Goal: Transaction & Acquisition: Register for event/course

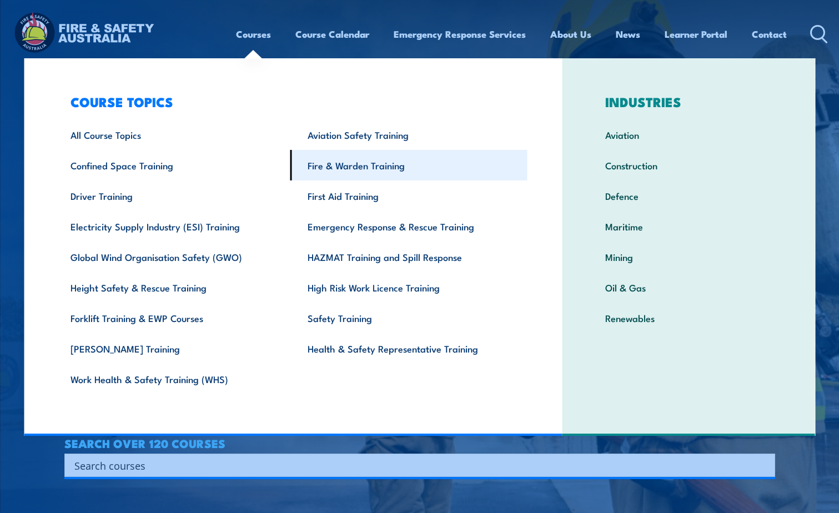
click at [369, 162] on link "Fire & Warden Training" at bounding box center [408, 165] width 237 height 31
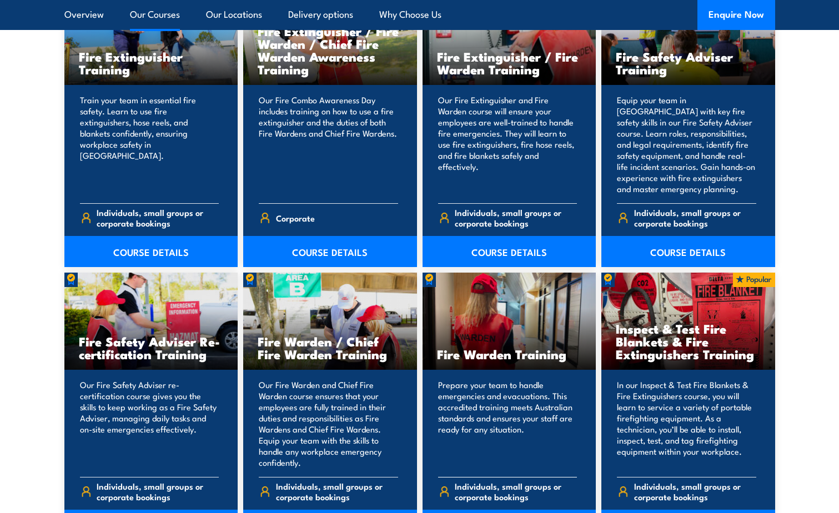
scroll to position [1388, 0]
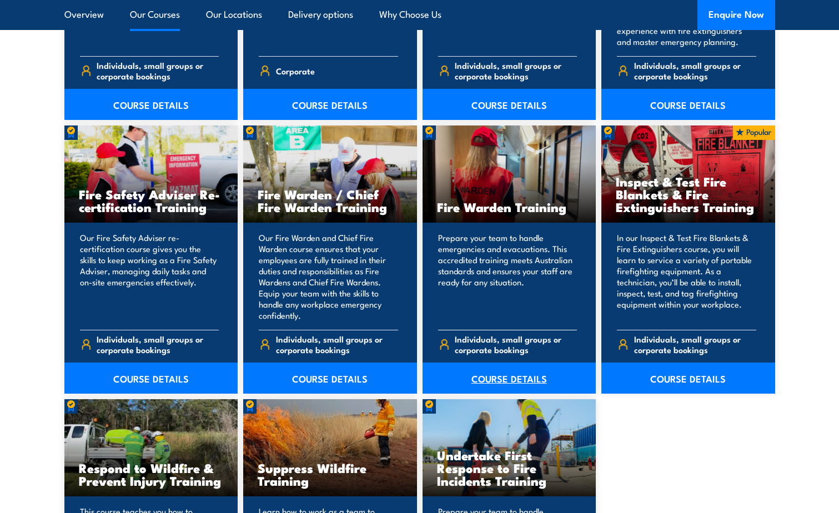
click at [521, 379] on link "COURSE DETAILS" at bounding box center [510, 378] width 174 height 31
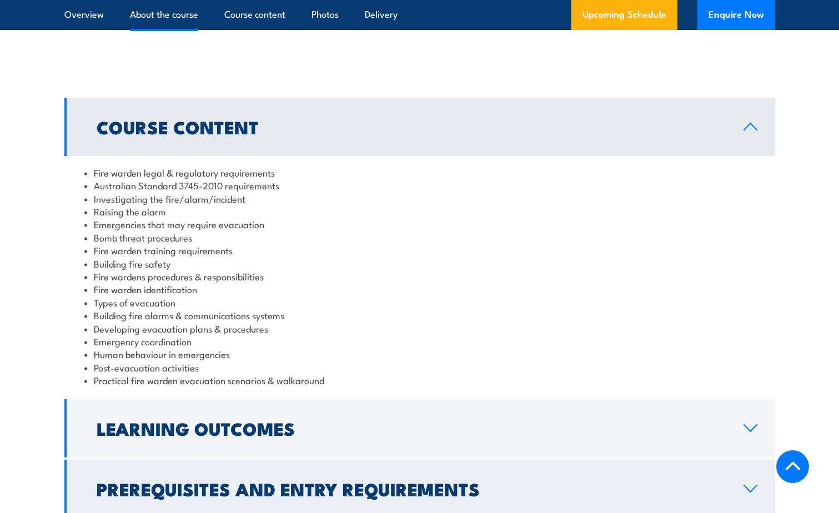
scroll to position [1277, 0]
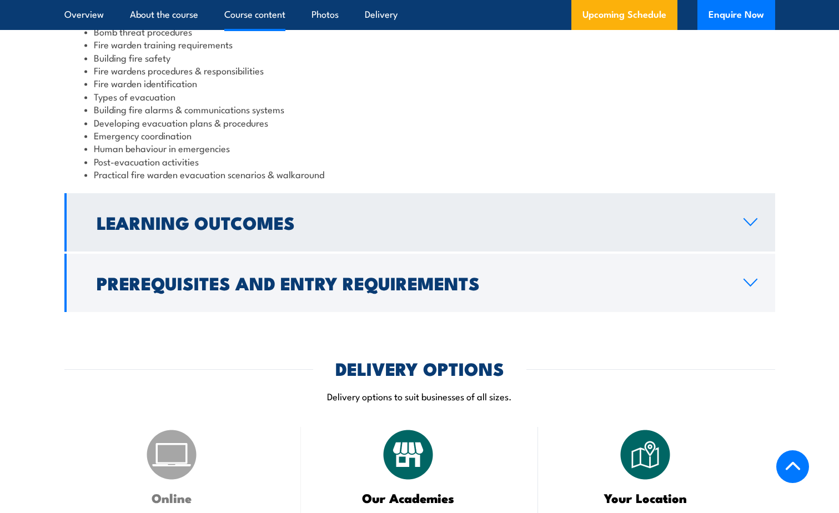
click at [713, 213] on link "Learning Outcomes" at bounding box center [419, 222] width 711 height 58
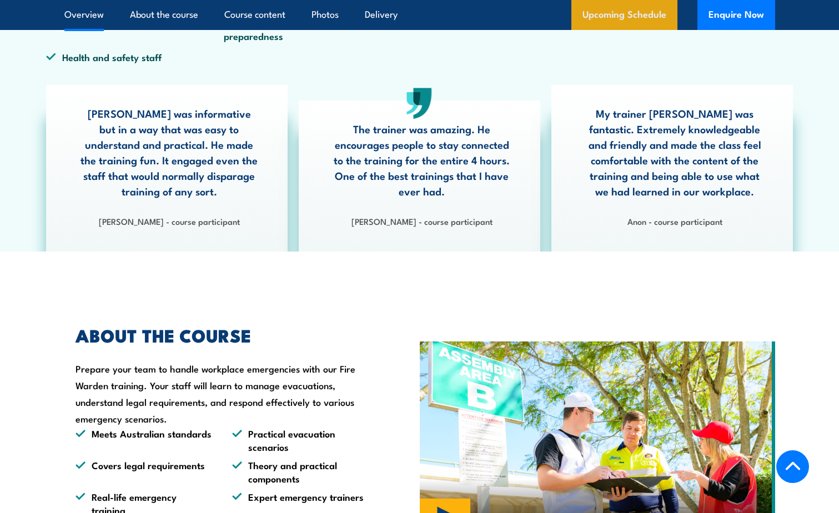
scroll to position [537, 0]
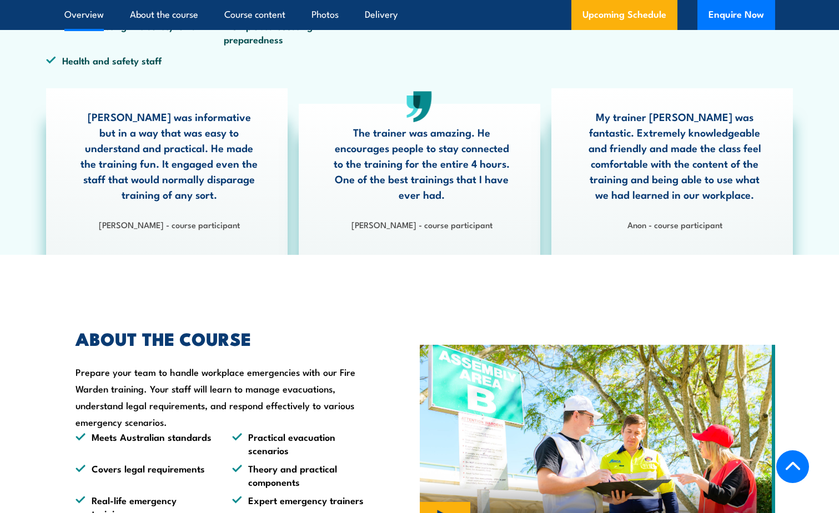
click at [83, 16] on link "Overview" at bounding box center [83, 14] width 39 height 29
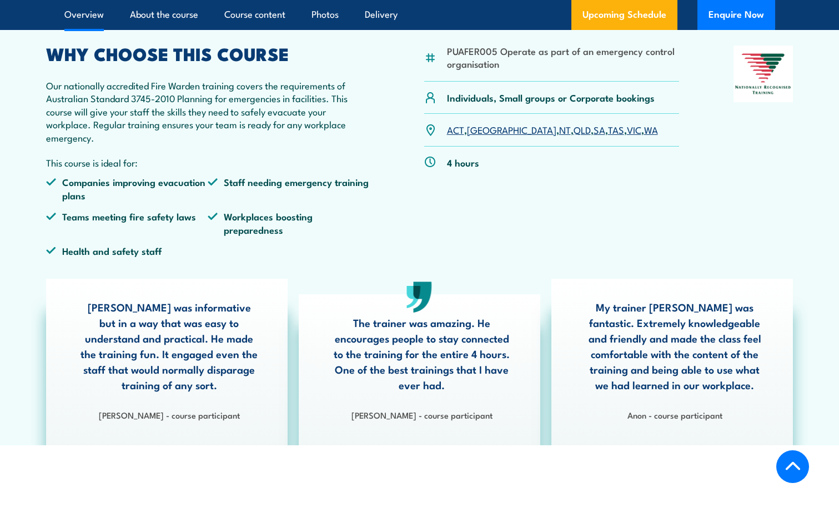
scroll to position [348, 0]
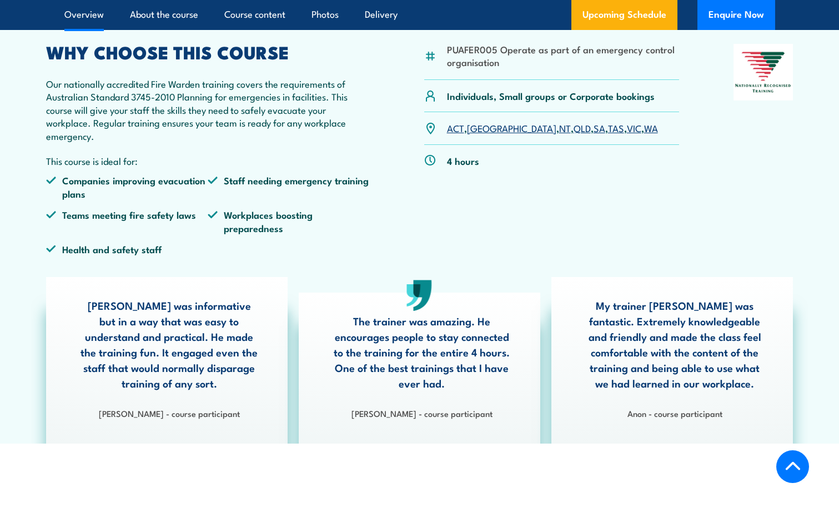
scroll to position [536, 0]
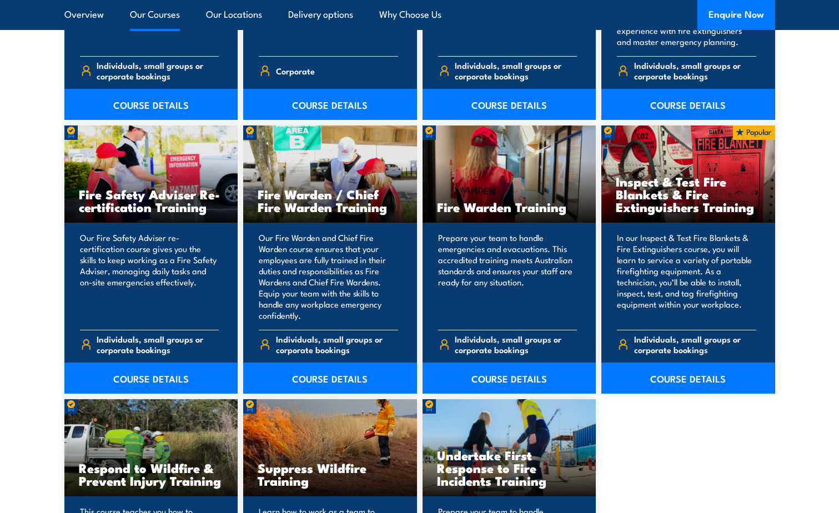
scroll to position [1111, 0]
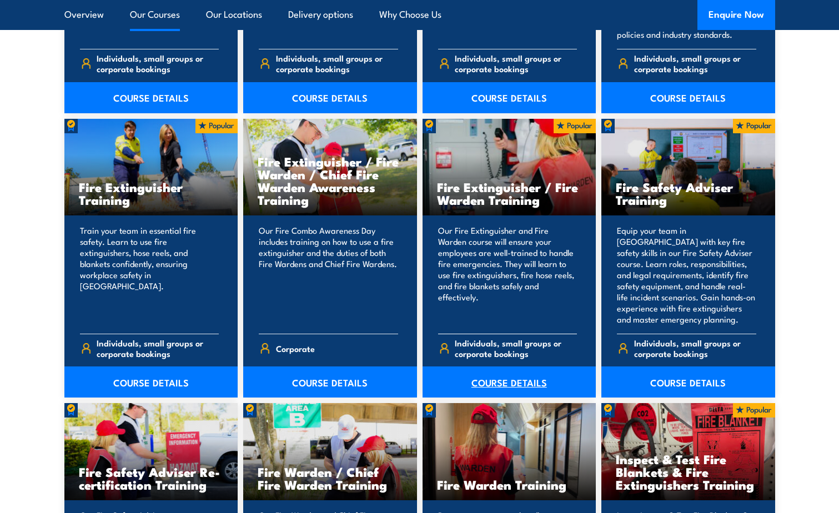
click at [509, 388] on link "COURSE DETAILS" at bounding box center [510, 382] width 174 height 31
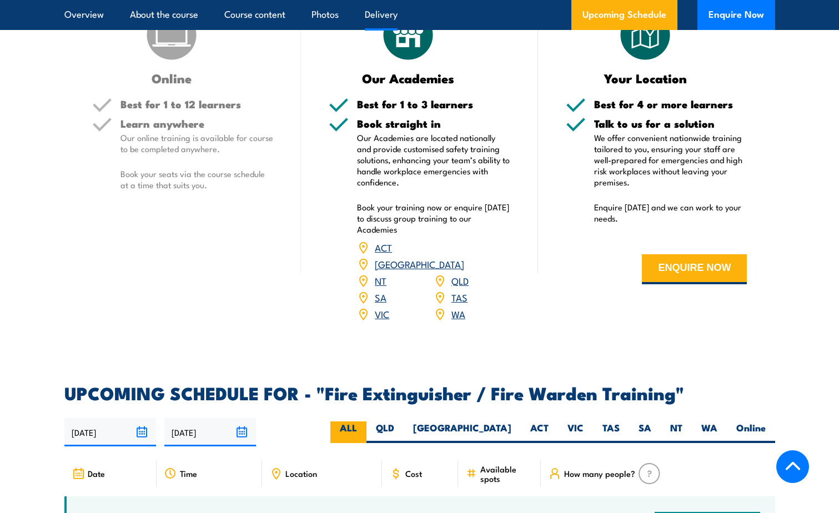
scroll to position [1555, 0]
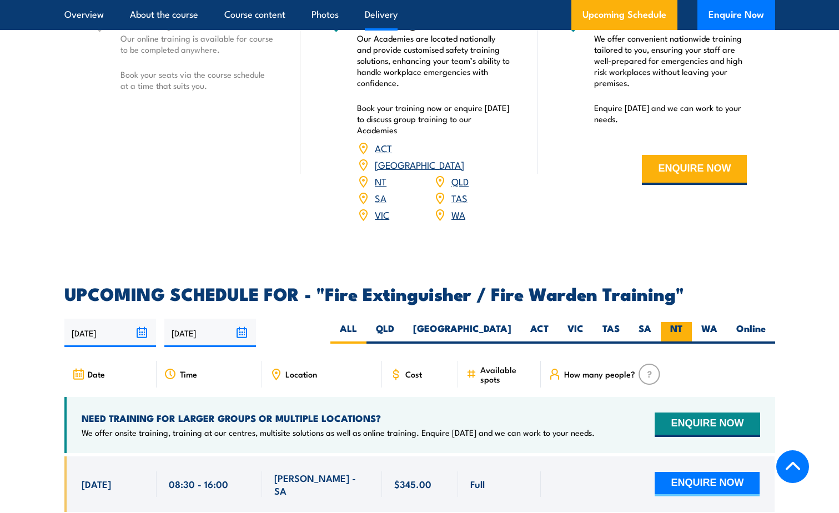
click at [666, 322] on label "NT" at bounding box center [676, 333] width 31 height 22
click at [683, 322] on input "NT" at bounding box center [686, 325] width 7 height 7
radio input "true"
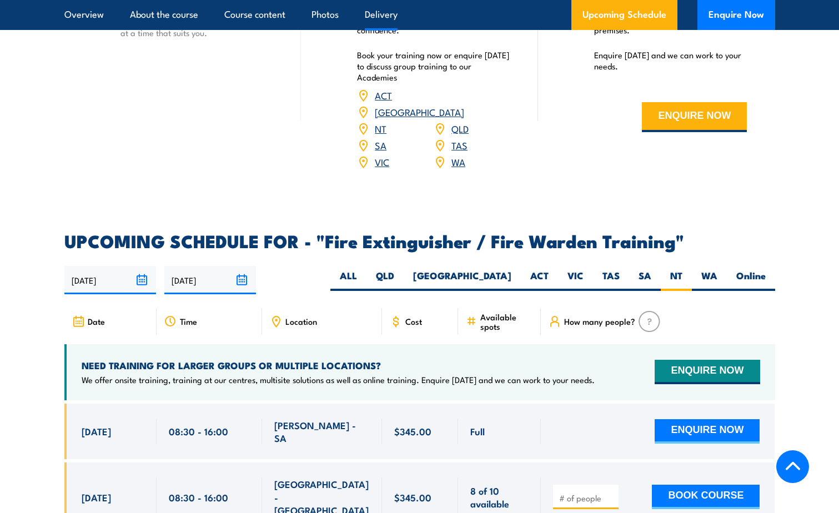
scroll to position [1610, 0]
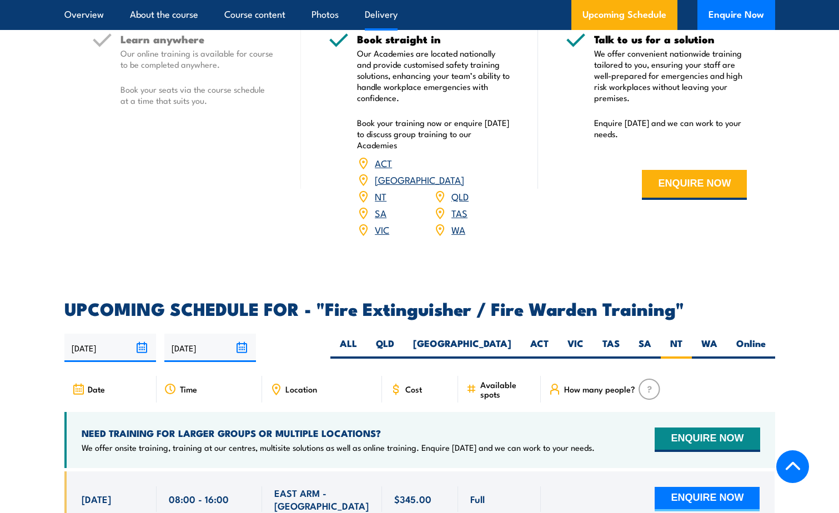
scroll to position [1530, 0]
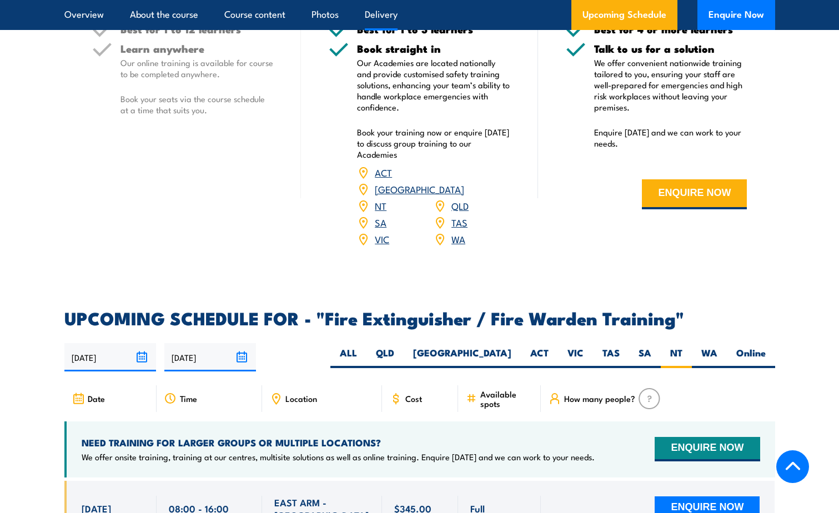
click at [379, 199] on link "NT" at bounding box center [381, 205] width 12 height 13
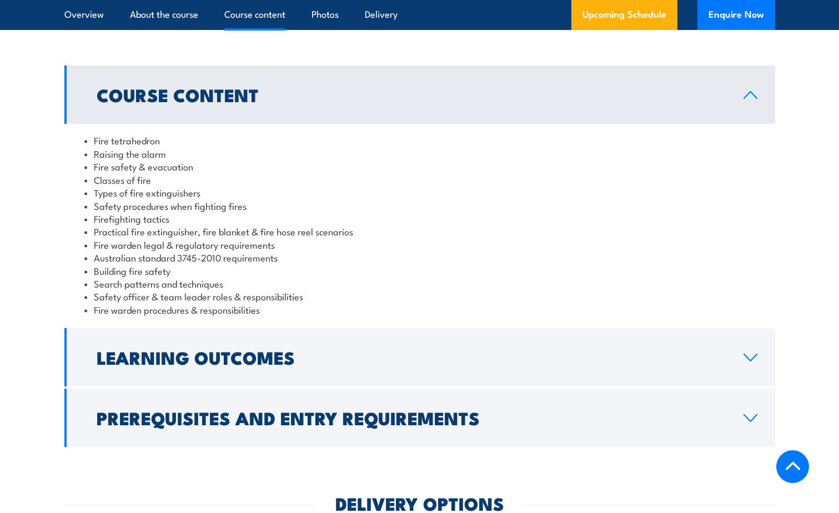
scroll to position [904, 0]
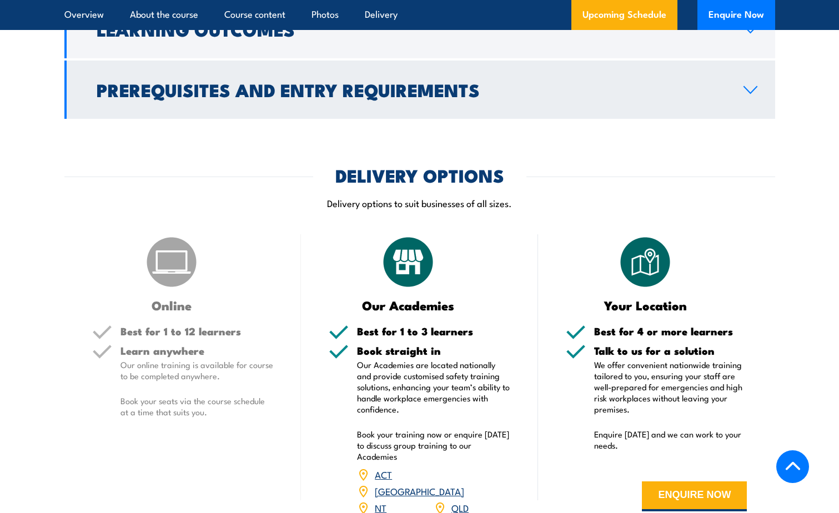
click at [712, 102] on link "Prerequisites and Entry Requirements" at bounding box center [419, 90] width 711 height 58
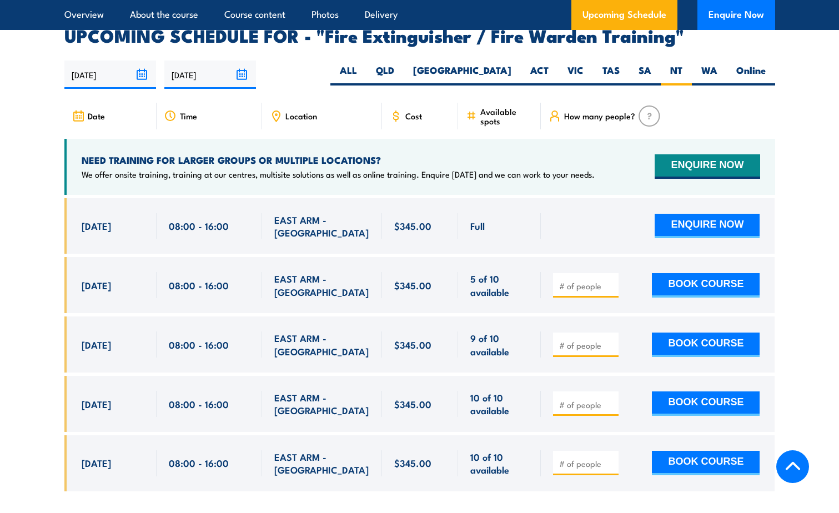
scroll to position [1735, 0]
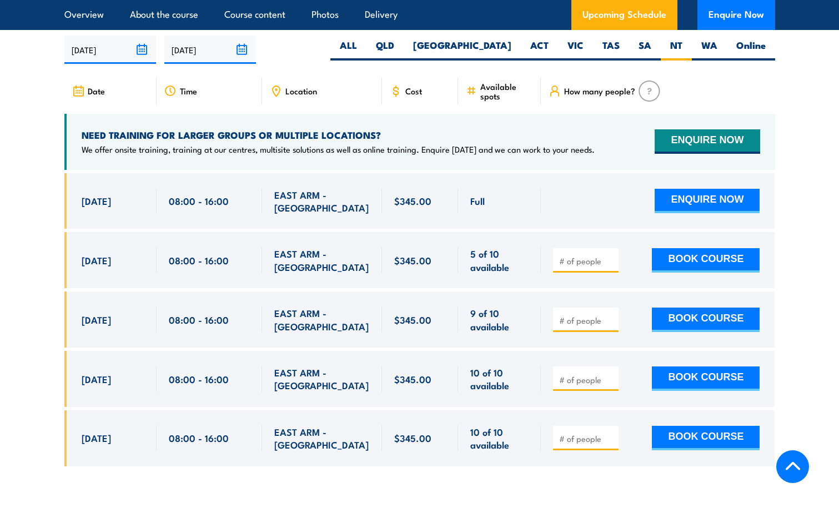
click at [571, 255] on input "number" at bounding box center [587, 260] width 56 height 11
type input "1"
click at [720, 248] on button "BOOK COURSE" at bounding box center [706, 260] width 108 height 24
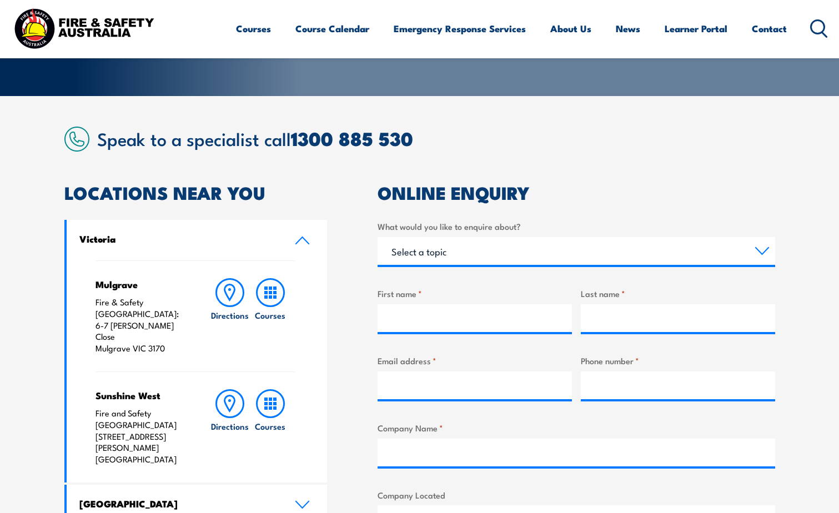
scroll to position [555, 0]
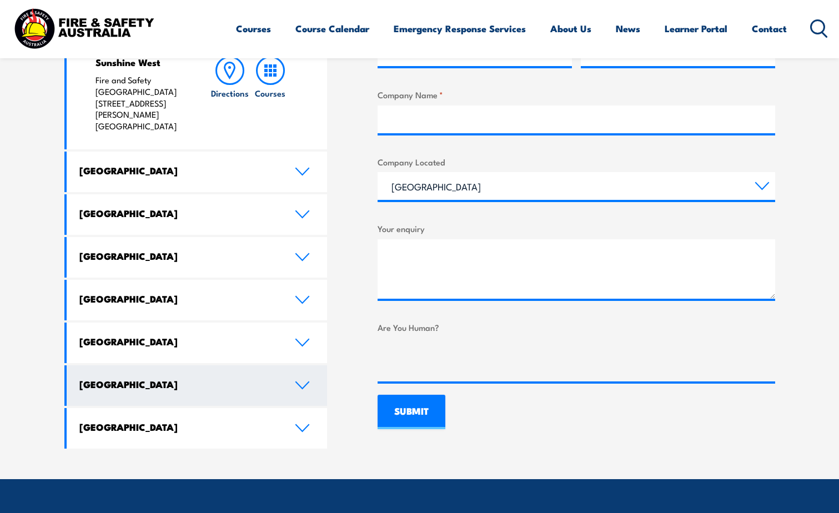
click at [192, 378] on h4 "Northern Territory" at bounding box center [178, 384] width 199 height 12
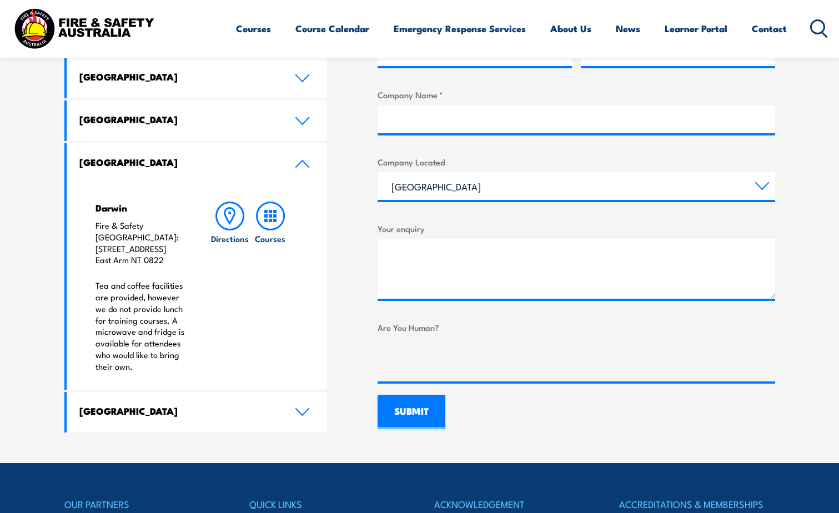
drag, startPoint x: 162, startPoint y: 251, endPoint x: 95, endPoint y: 228, distance: 70.4
click at [96, 228] on p "Fire & Safety Australia: 11 Nebo Road East Arm NT 0822" at bounding box center [142, 243] width 93 height 46
drag, startPoint x: 95, startPoint y: 228, endPoint x: 119, endPoint y: 223, distance: 25.1
copy p "Fire & Safety Australia: 11 Nebo Road East Arm NT 0822"
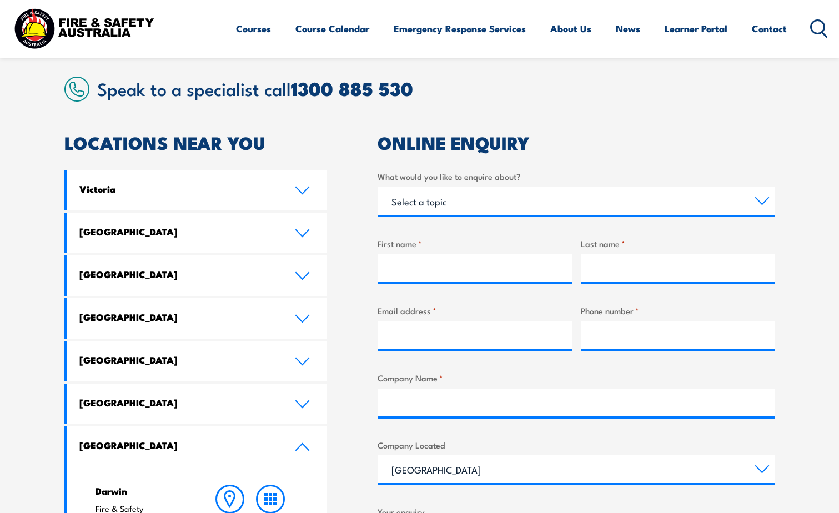
scroll to position [167, 0]
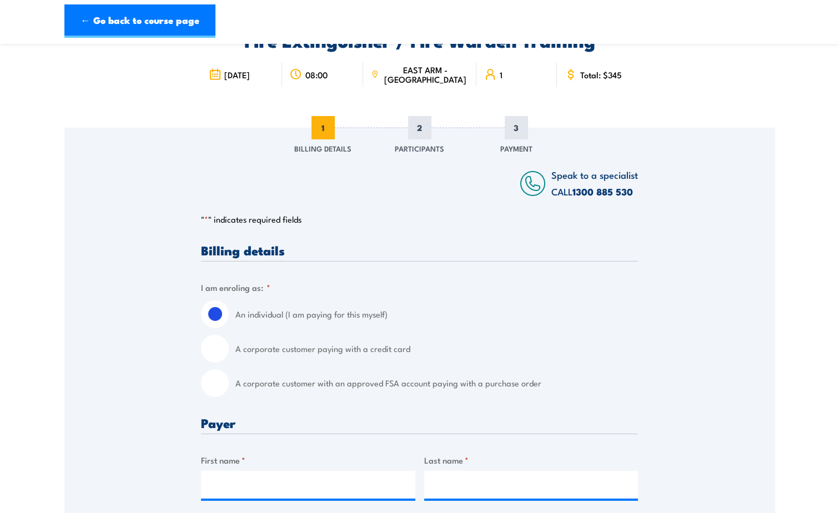
scroll to position [167, 0]
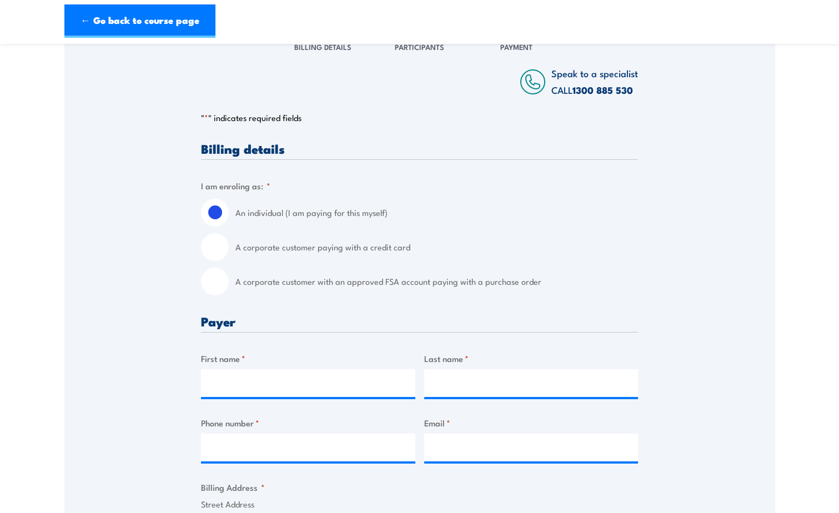
click at [212, 247] on input "A corporate customer paying with a credit card" at bounding box center [215, 247] width 28 height 28
radio input "true"
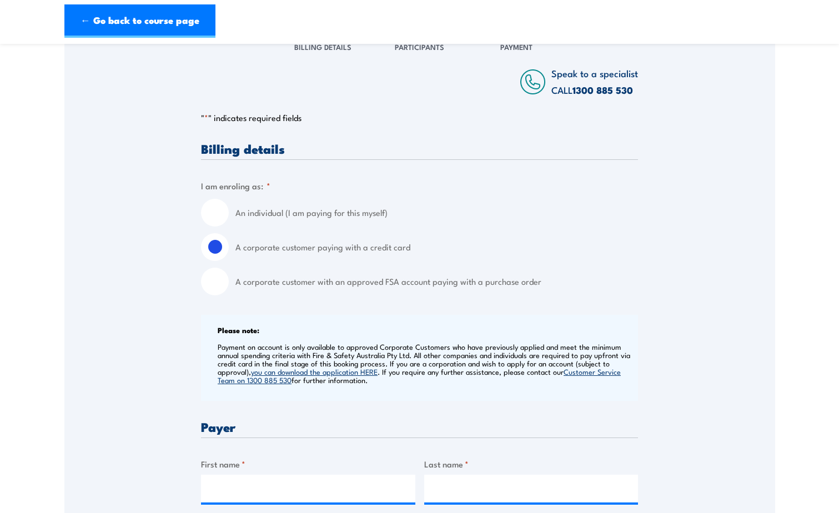
click at [322, 372] on link "you can download the application HERE" at bounding box center [314, 372] width 127 height 10
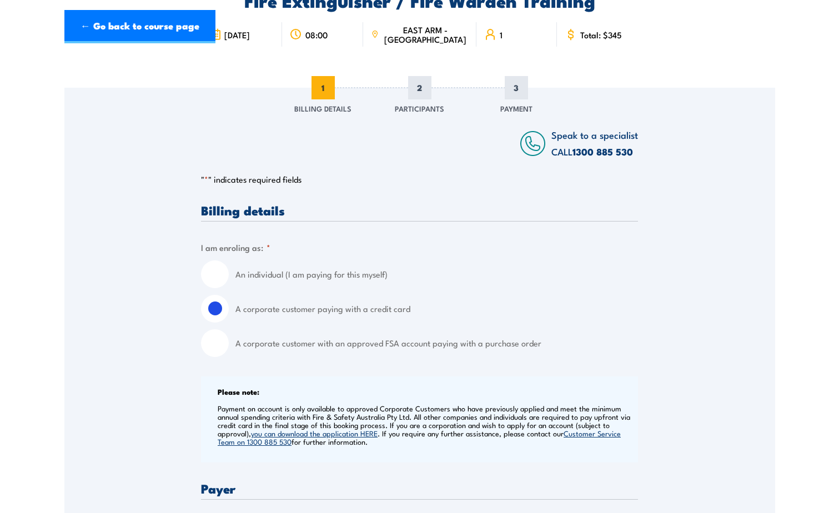
scroll to position [278, 0]
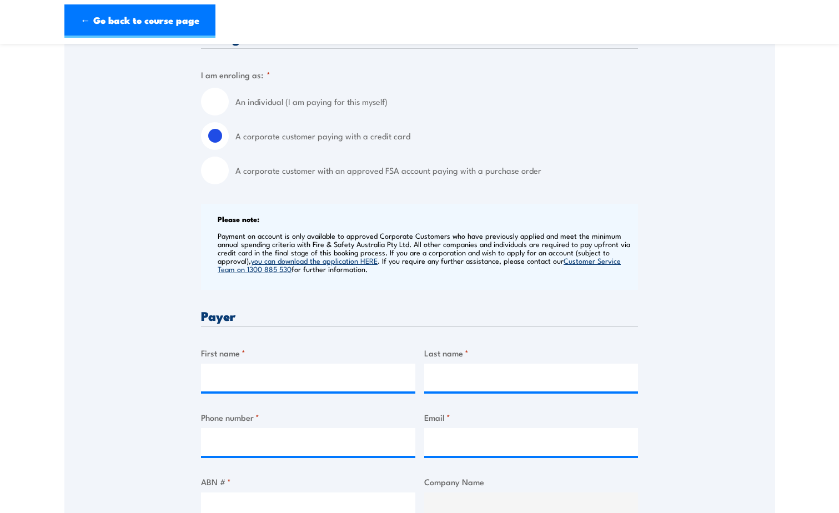
click at [350, 262] on link "you can download the application HERE" at bounding box center [314, 260] width 127 height 10
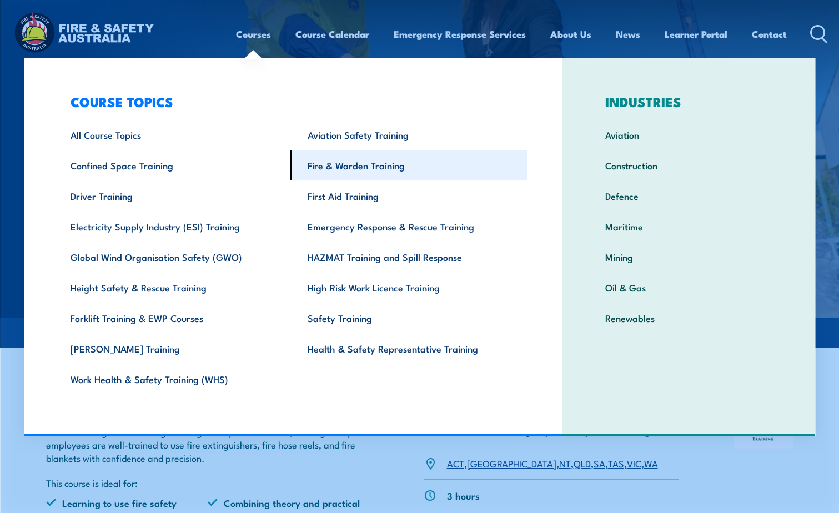
click at [373, 167] on link "Fire & Warden Training" at bounding box center [408, 165] width 237 height 31
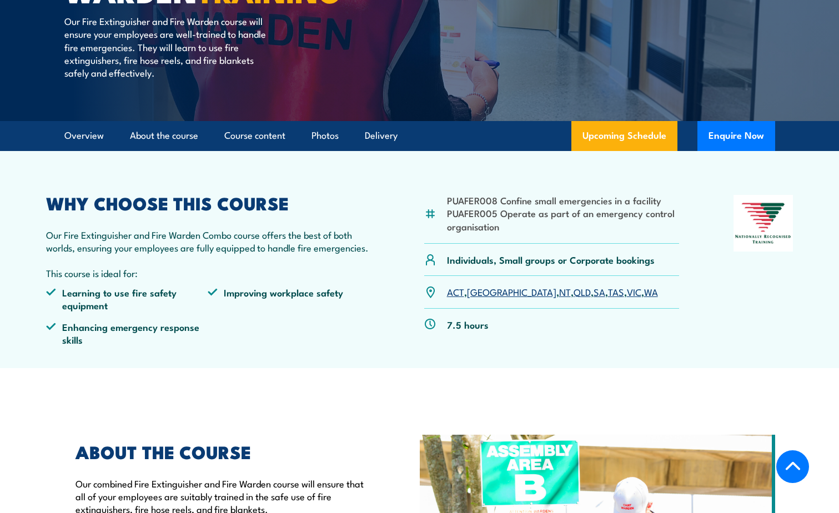
click at [594, 289] on link "SA" at bounding box center [600, 291] width 12 height 13
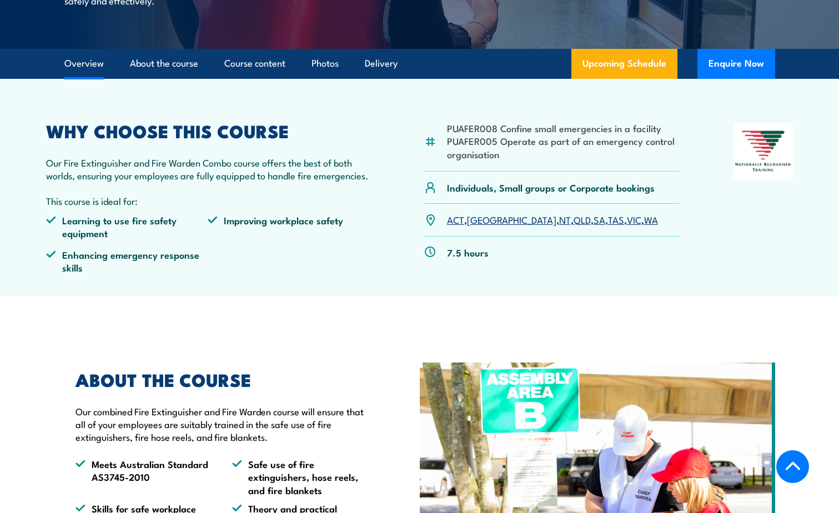
scroll to position [389, 0]
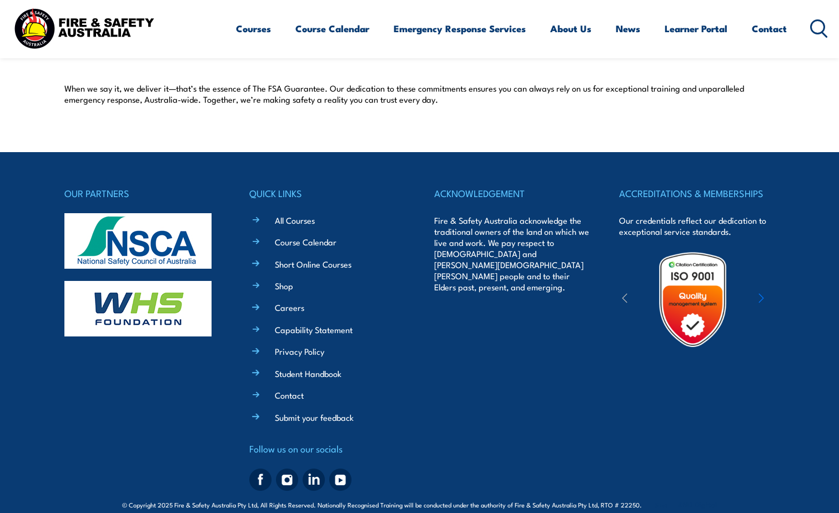
scroll to position [1062, 0]
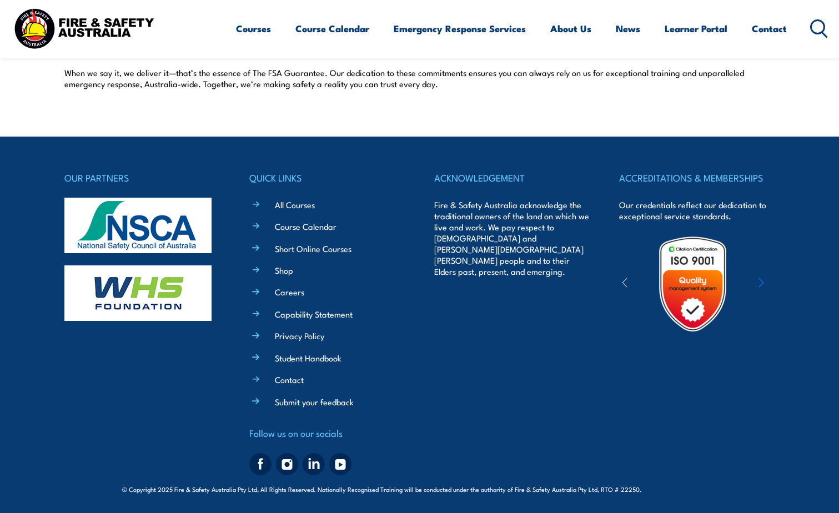
click at [760, 284] on icon "button" at bounding box center [762, 282] width 6 height 11
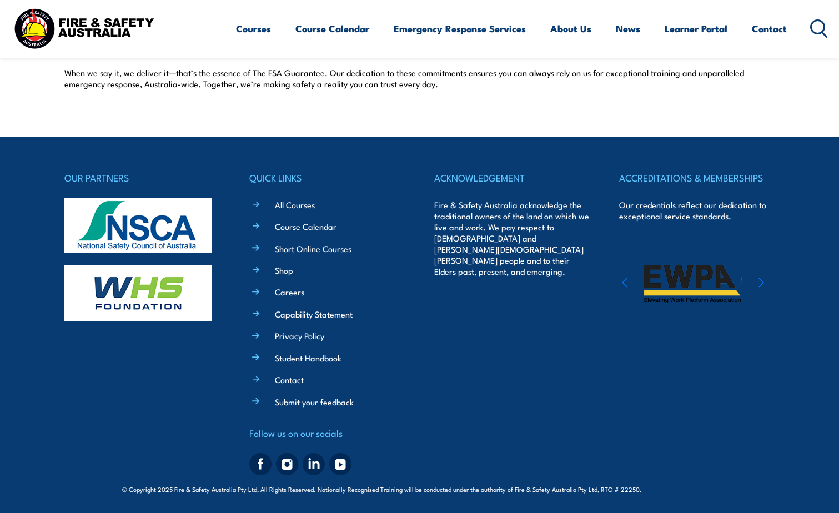
click at [760, 284] on icon "button" at bounding box center [762, 282] width 6 height 11
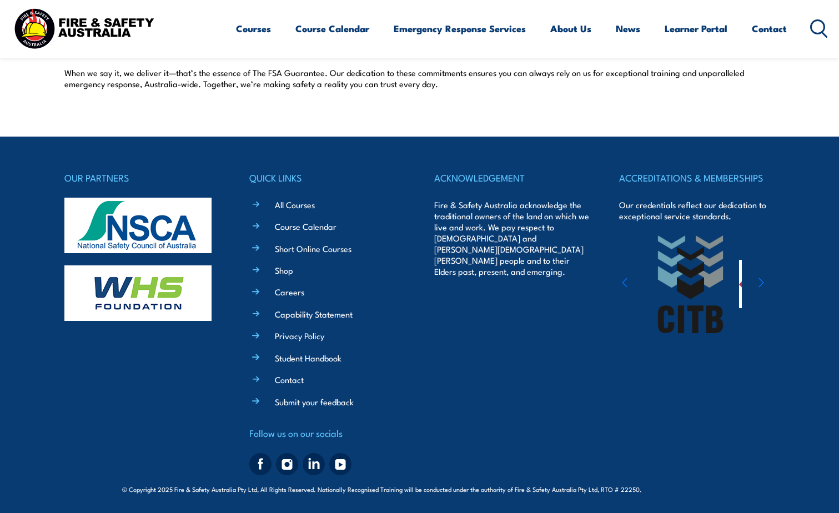
click at [760, 284] on icon "button" at bounding box center [762, 282] width 6 height 11
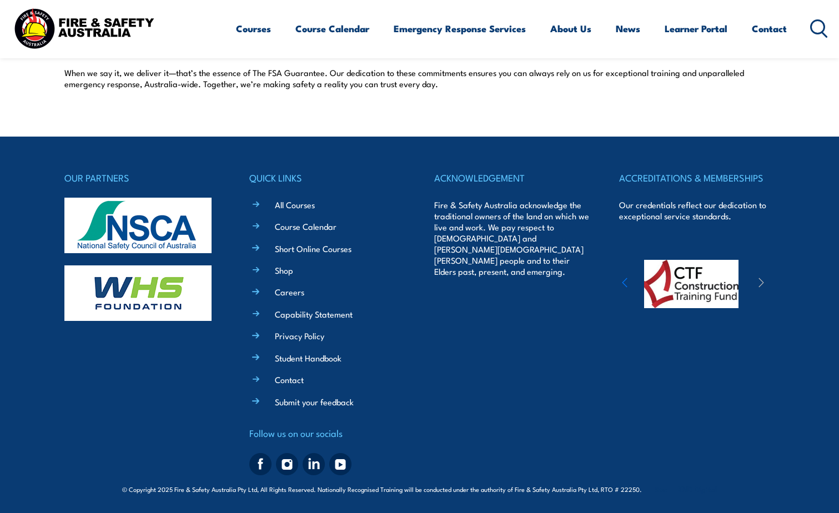
click at [760, 284] on icon "button" at bounding box center [762, 282] width 6 height 11
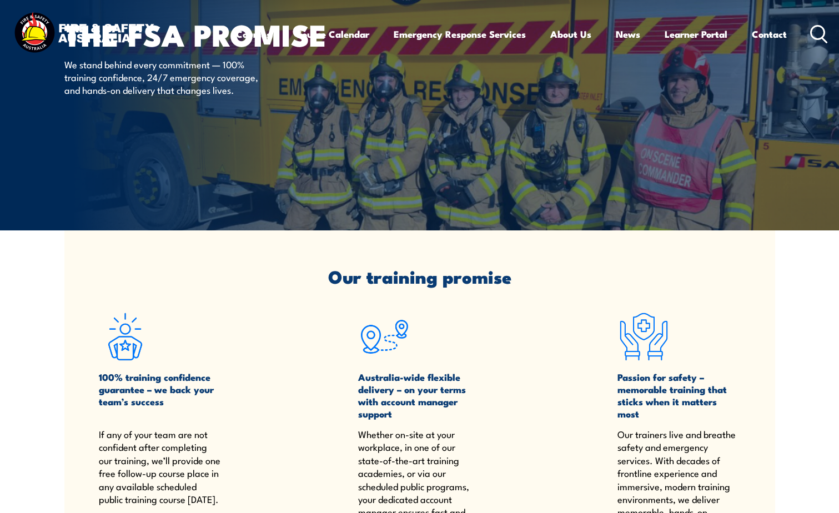
scroll to position [0, 0]
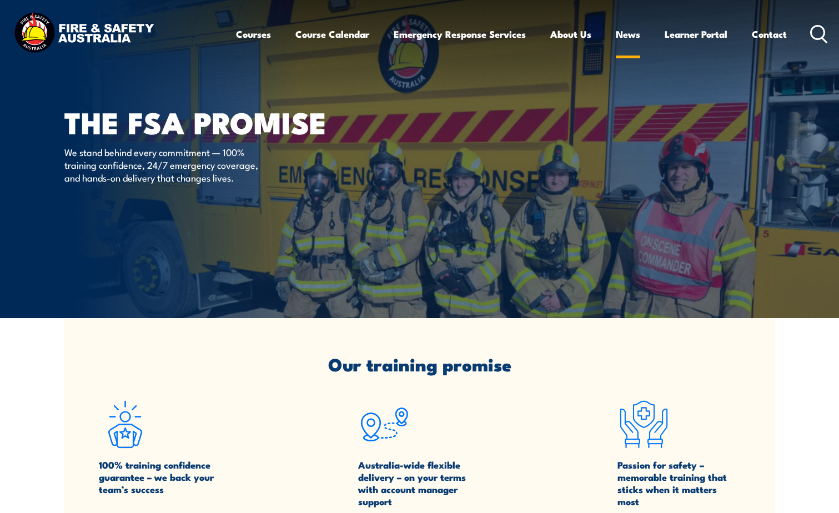
click at [636, 36] on link "News" at bounding box center [628, 33] width 24 height 29
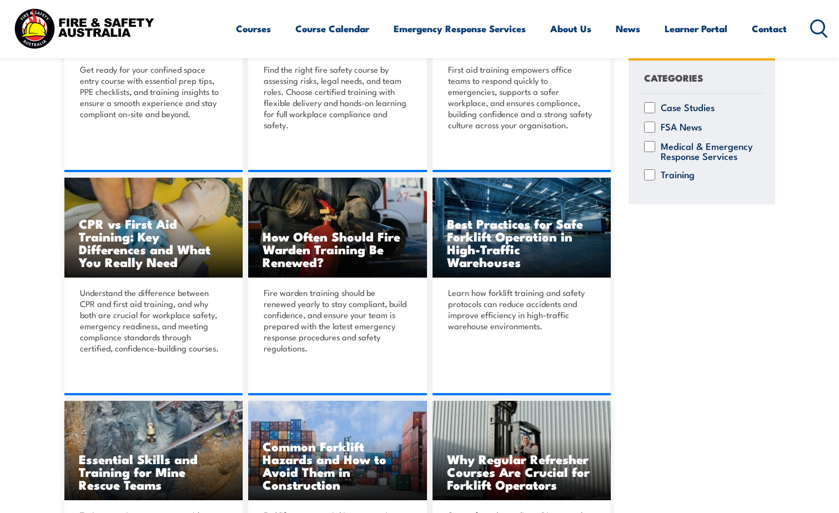
scroll to position [500, 0]
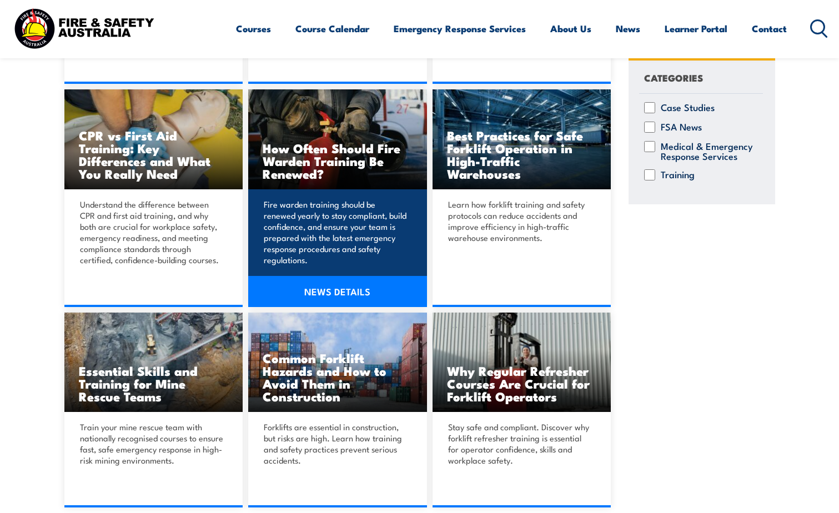
click at [369, 240] on p "Fire warden training should be renewed yearly to stay compliant, build confiden…" at bounding box center [336, 232] width 144 height 67
click at [339, 293] on link "NEWS DETAILS" at bounding box center [337, 291] width 179 height 31
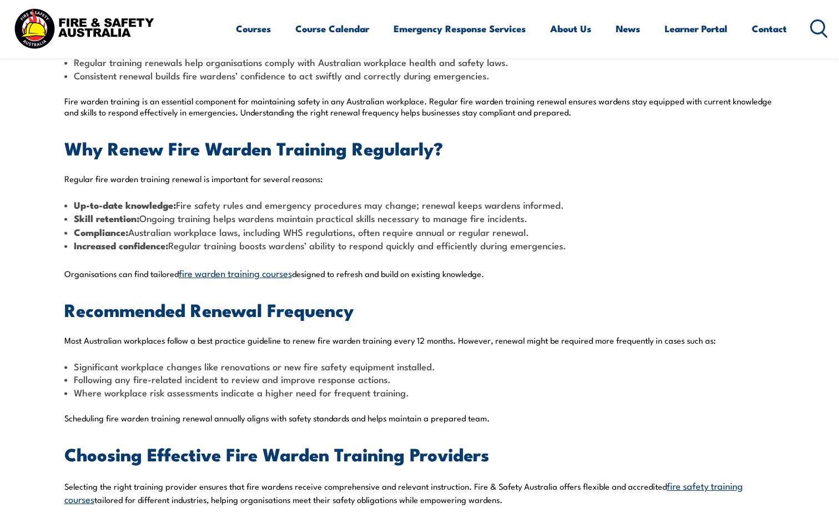
scroll to position [111, 0]
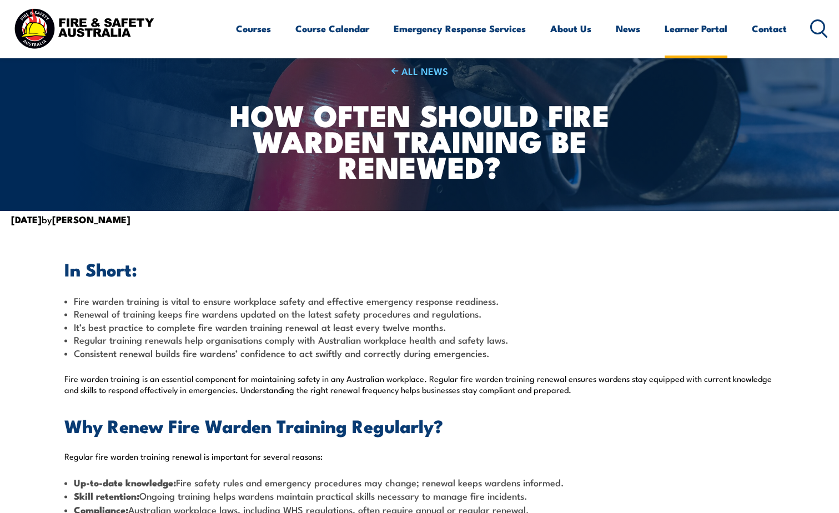
click at [712, 26] on link "Learner Portal" at bounding box center [696, 28] width 63 height 29
click at [340, 31] on link "Course Calendar" at bounding box center [332, 28] width 74 height 29
click at [316, 33] on link "Course Calendar" at bounding box center [332, 28] width 74 height 29
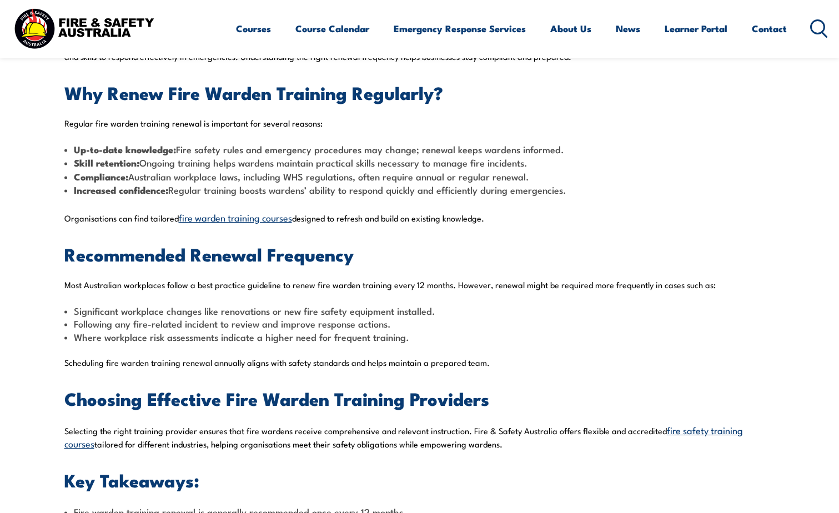
scroll to position [167, 0]
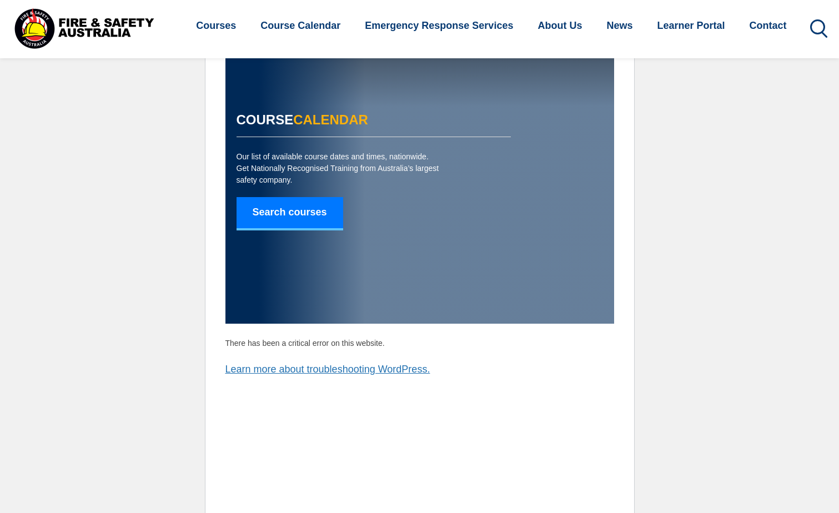
scroll to position [49, 0]
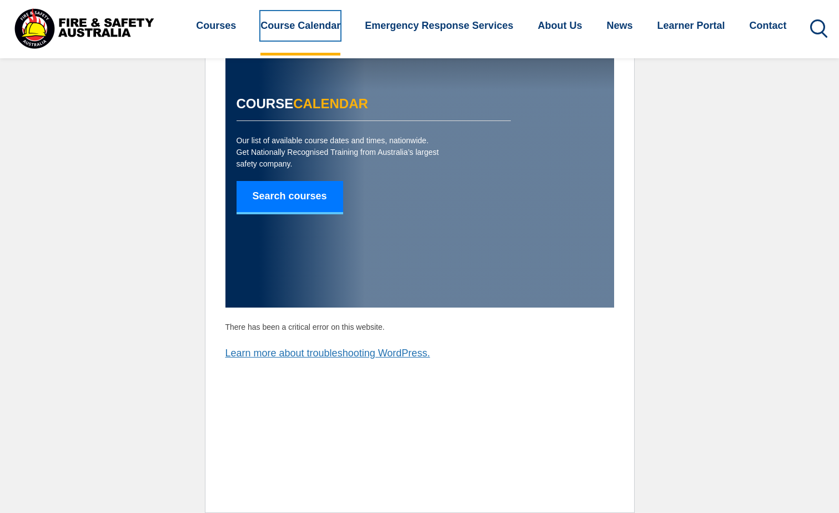
click at [317, 30] on link "Course Calendar" at bounding box center [300, 25] width 80 height 29
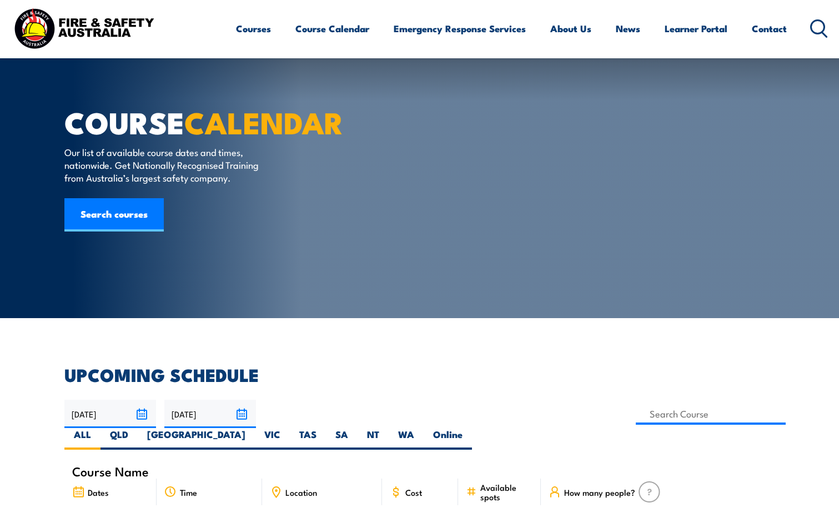
scroll to position [222, 0]
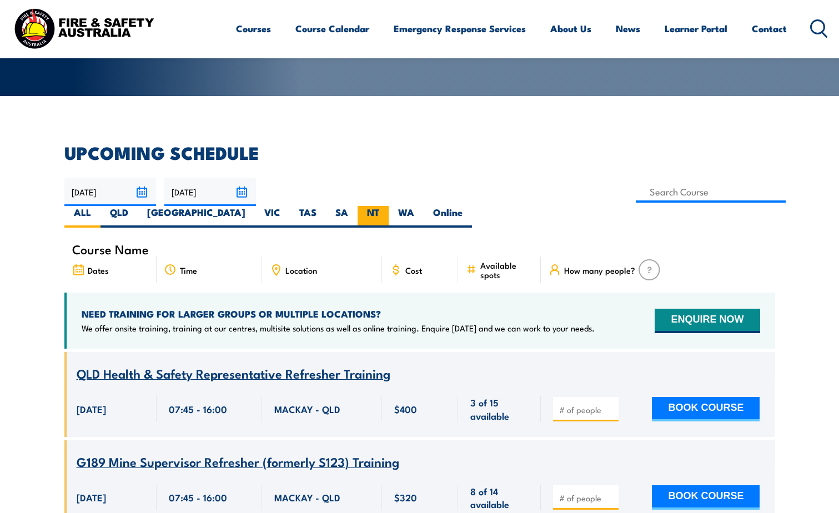
click at [389, 206] on label "NT" at bounding box center [373, 217] width 31 height 22
click at [387, 206] on input "NT" at bounding box center [382, 209] width 7 height 7
radio input "true"
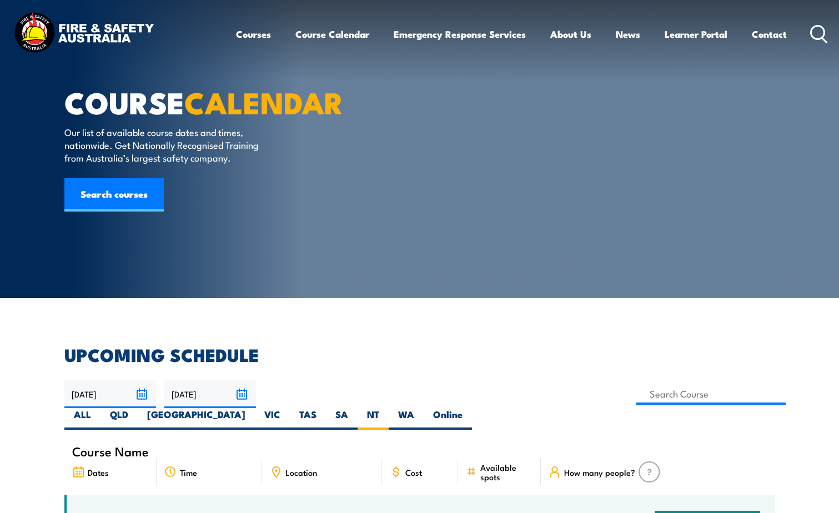
scroll to position [0, 0]
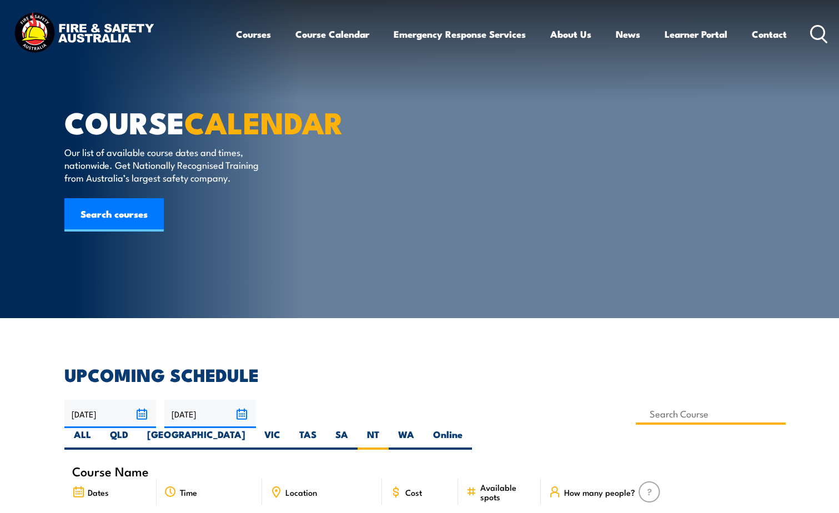
click at [636, 415] on input at bounding box center [711, 414] width 150 height 22
click at [636, 416] on input at bounding box center [711, 414] width 150 height 22
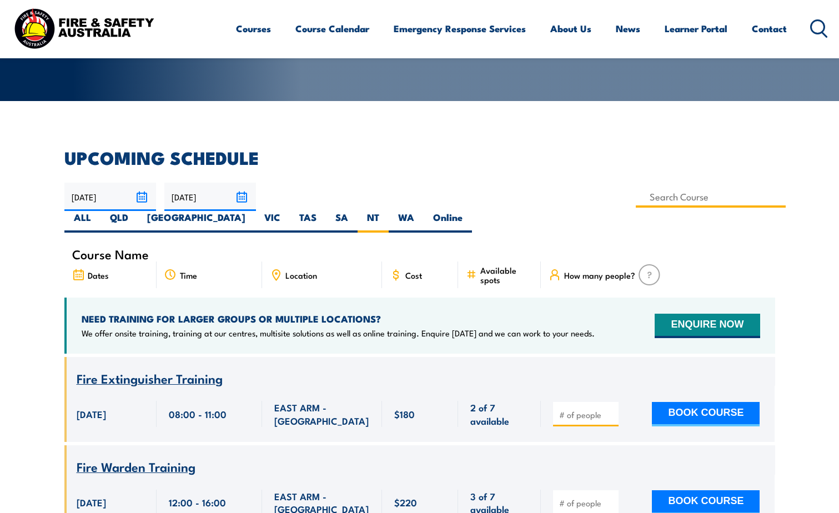
scroll to position [222, 0]
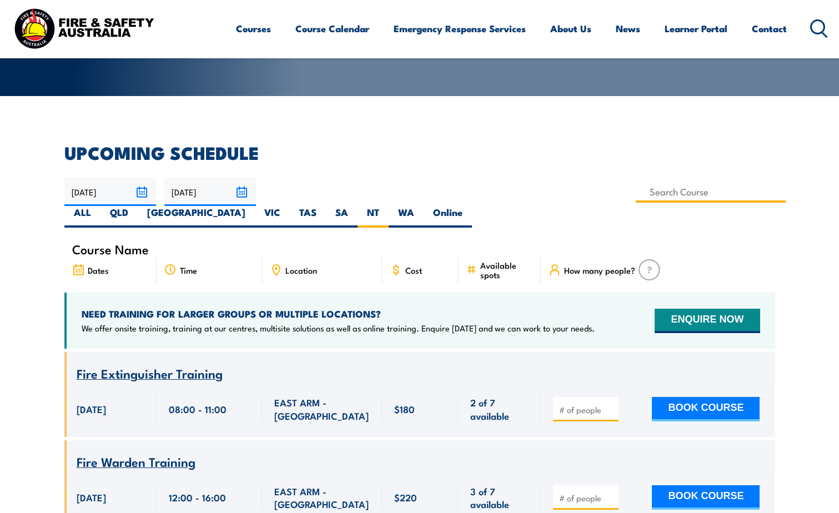
click at [636, 193] on input at bounding box center [711, 192] width 150 height 22
type input "Fire Extinguisher / Fire Warden Training"
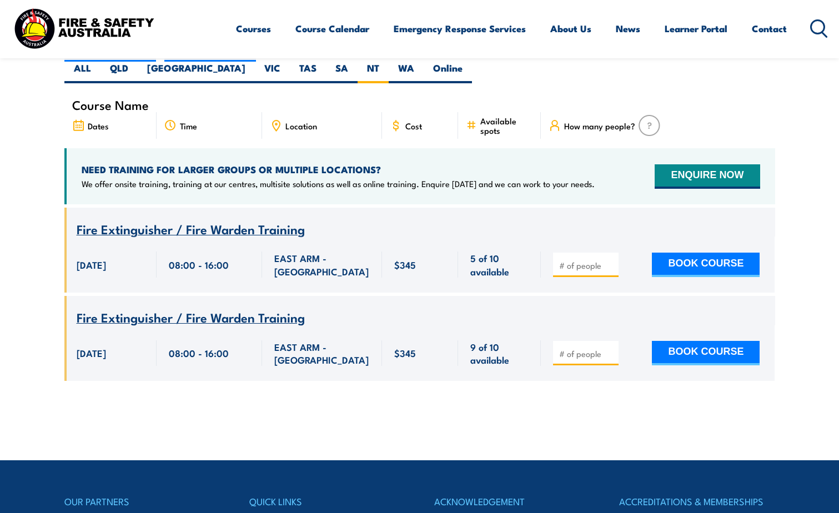
click at [580, 348] on input "number" at bounding box center [587, 353] width 56 height 11
type input "1"
click at [690, 341] on button "BOOK COURSE" at bounding box center [706, 353] width 108 height 24
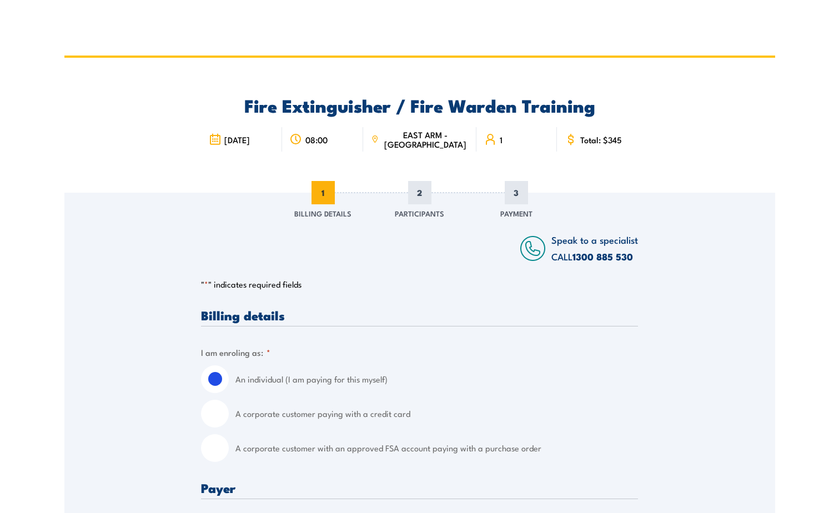
click at [214, 413] on input "A corporate customer paying with a credit card" at bounding box center [215, 414] width 28 height 28
radio input "true"
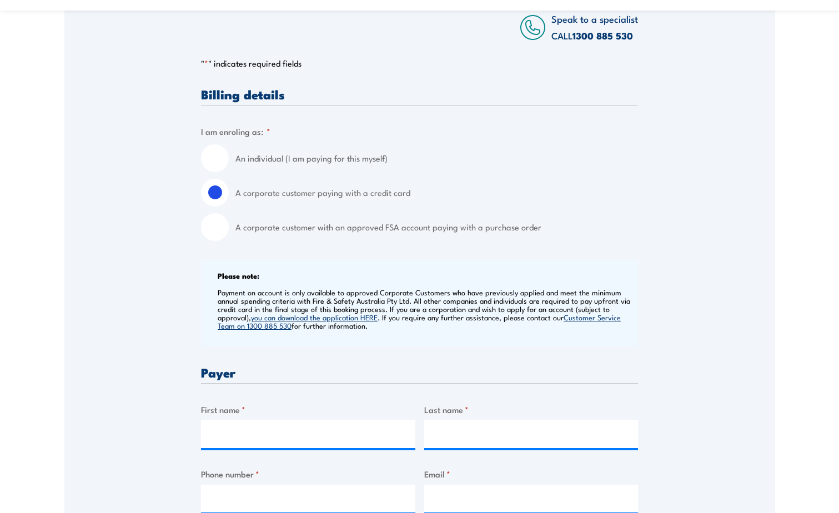
scroll to position [389, 0]
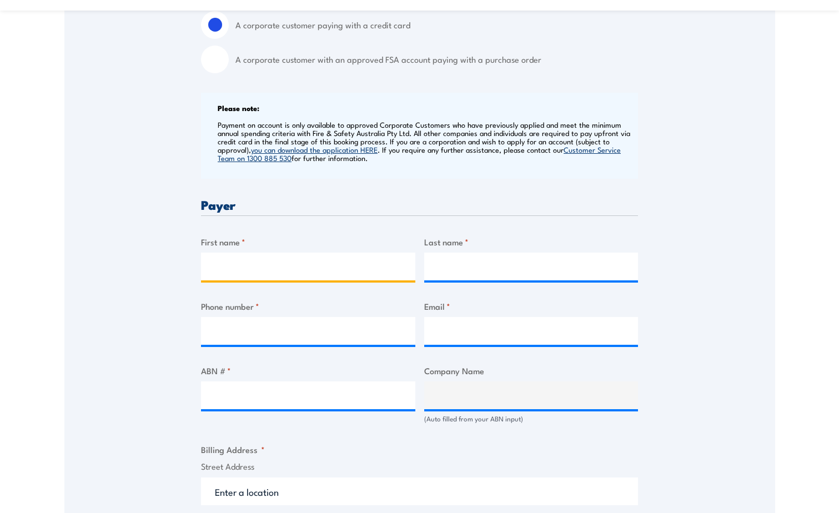
click at [256, 266] on input "First name *" at bounding box center [308, 267] width 214 height 28
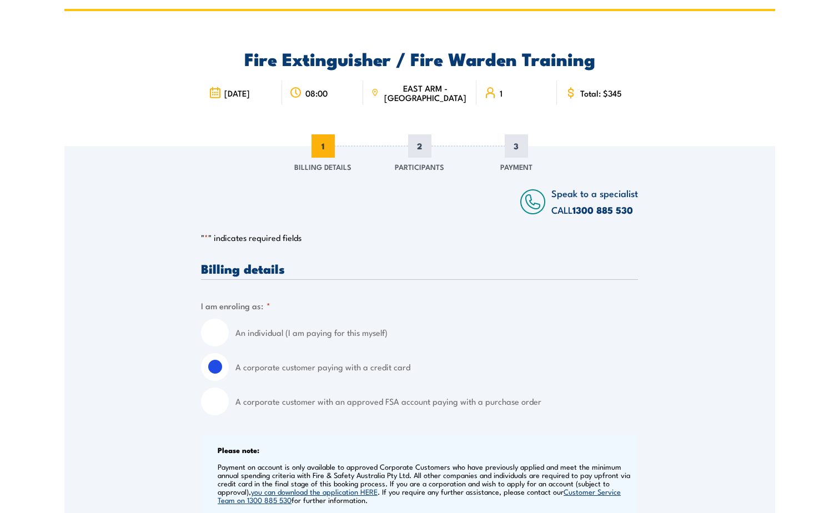
scroll to position [0, 0]
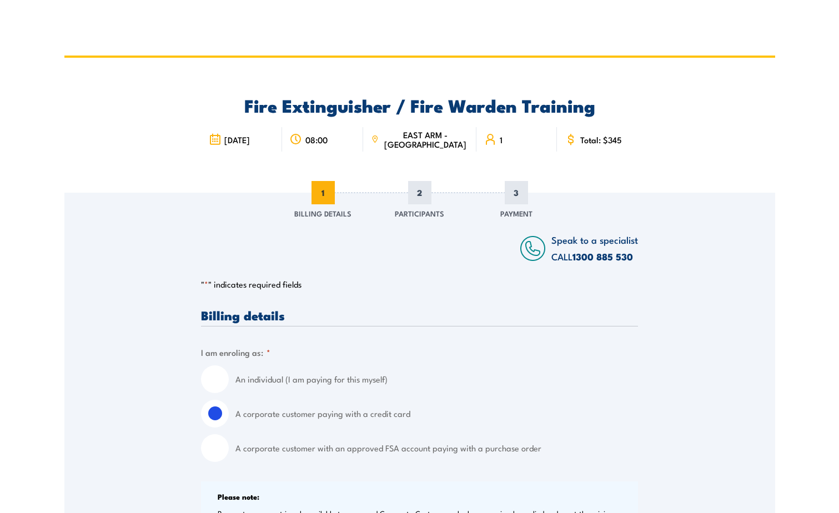
click at [227, 451] on input "A corporate customer with an approved FSA account paying with a purchase order" at bounding box center [215, 448] width 28 height 28
radio input "true"
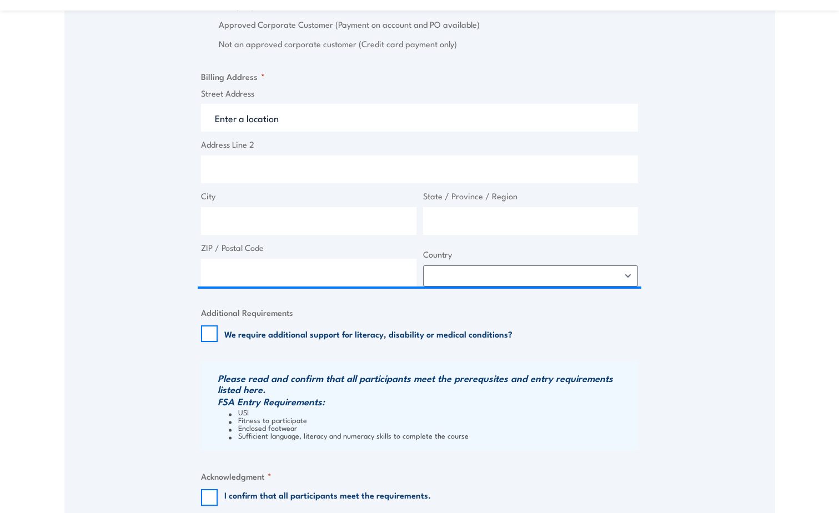
scroll to position [1111, 0]
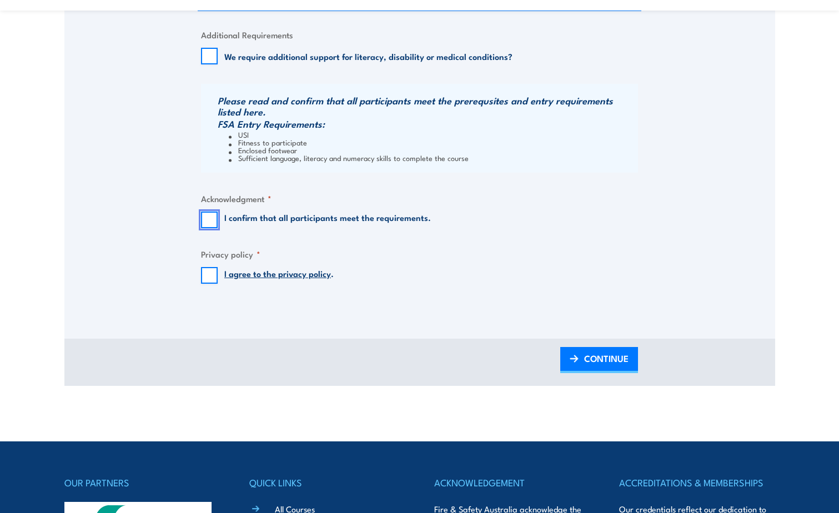
click at [211, 223] on input "I confirm that all participants meet the requirements." at bounding box center [209, 220] width 17 height 17
checkbox input "true"
click at [209, 276] on input "I agree to the privacy policy ." at bounding box center [209, 275] width 17 height 17
checkbox input "true"
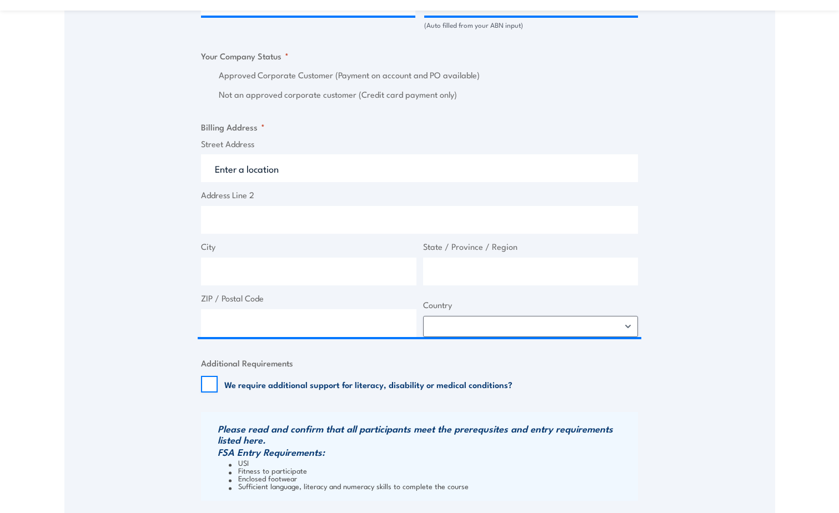
scroll to position [722, 0]
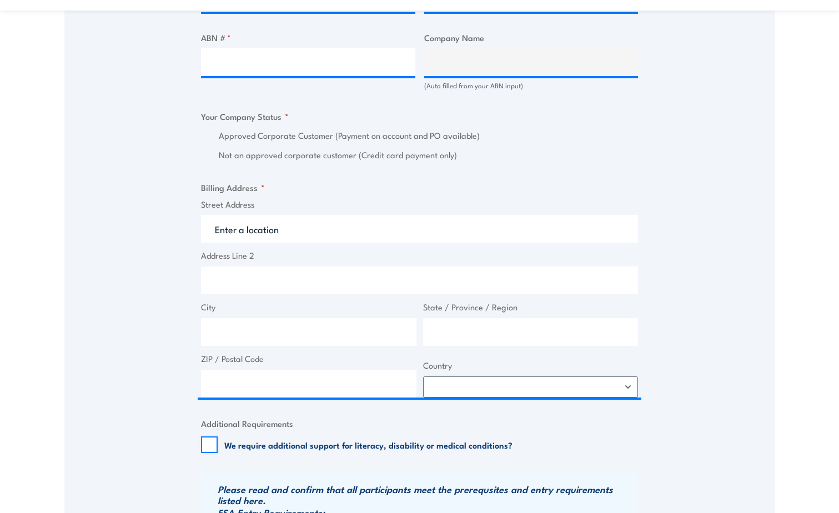
click at [247, 150] on label "Not an approved corporate customer (Credit card payment only)" at bounding box center [428, 155] width 419 height 13
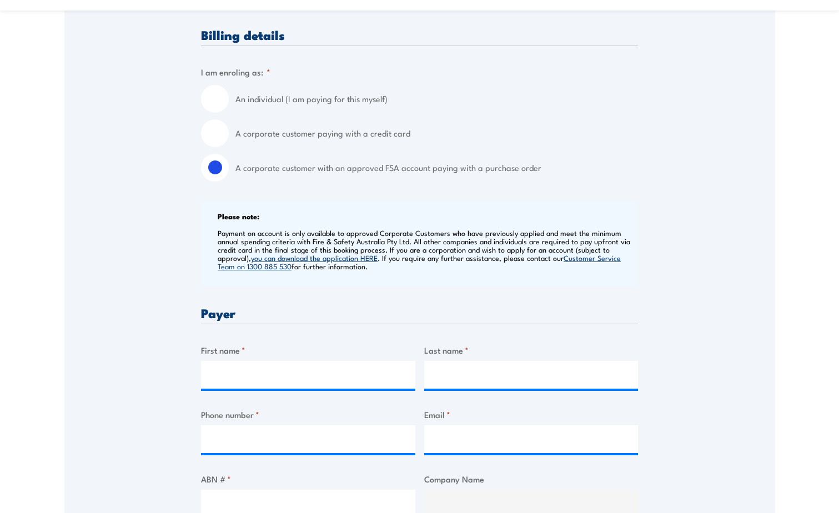
scroll to position [389, 0]
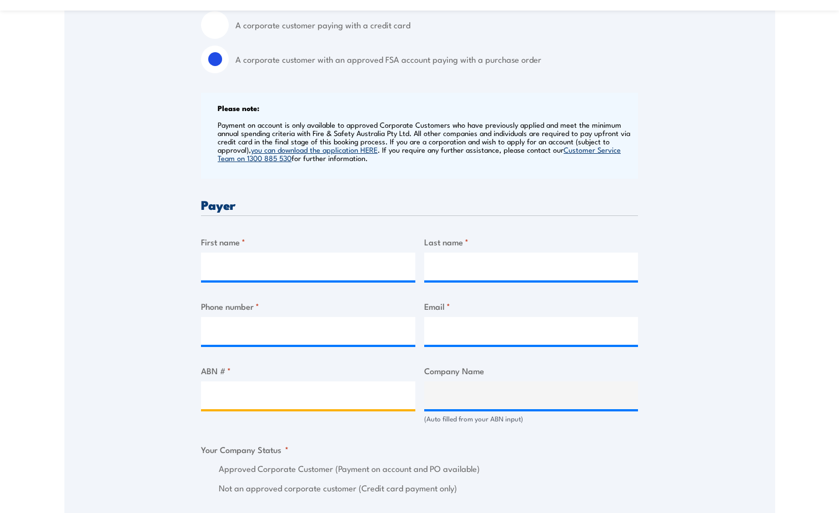
click at [272, 400] on input "ABN # *" at bounding box center [308, 396] width 214 height 28
click at [631, 200] on h3 "Payer" at bounding box center [419, 204] width 437 height 13
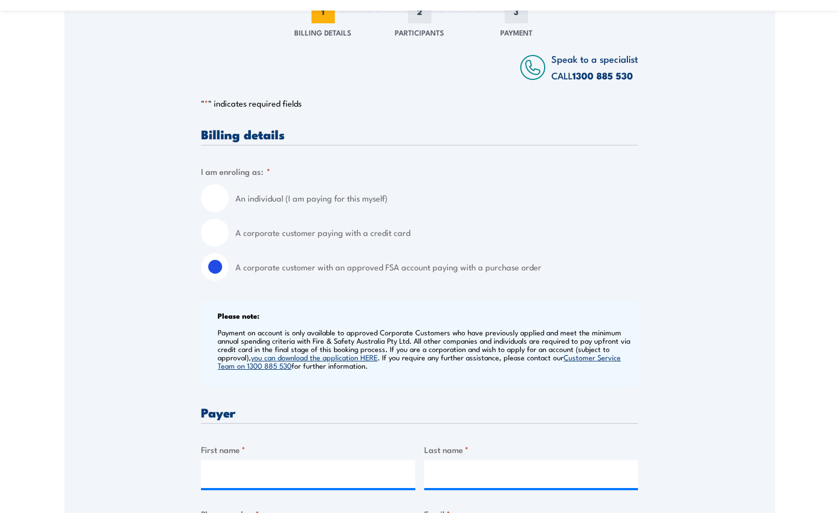
scroll to position [111, 0]
